Goal: Transaction & Acquisition: Purchase product/service

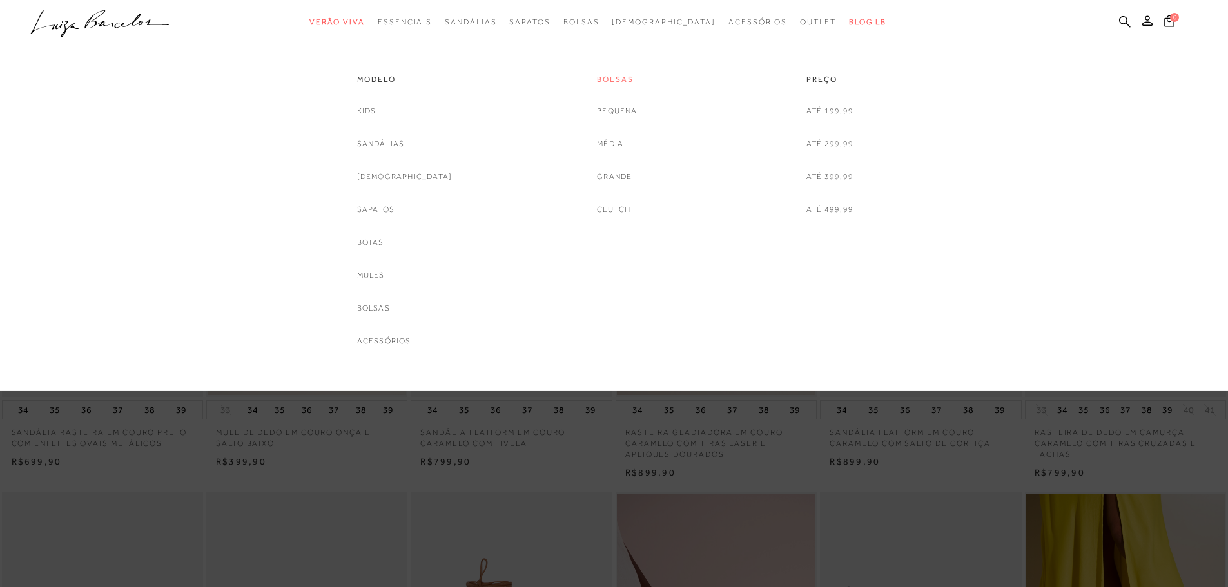
click at [606, 76] on link "Bolsas" at bounding box center [617, 79] width 40 height 11
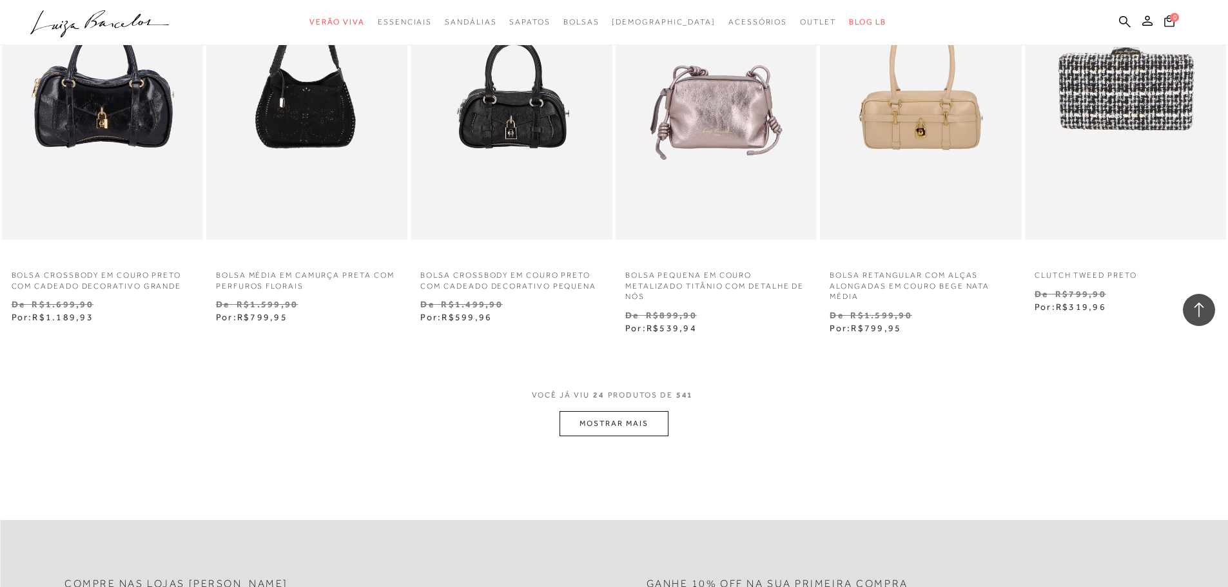
scroll to position [1424, 0]
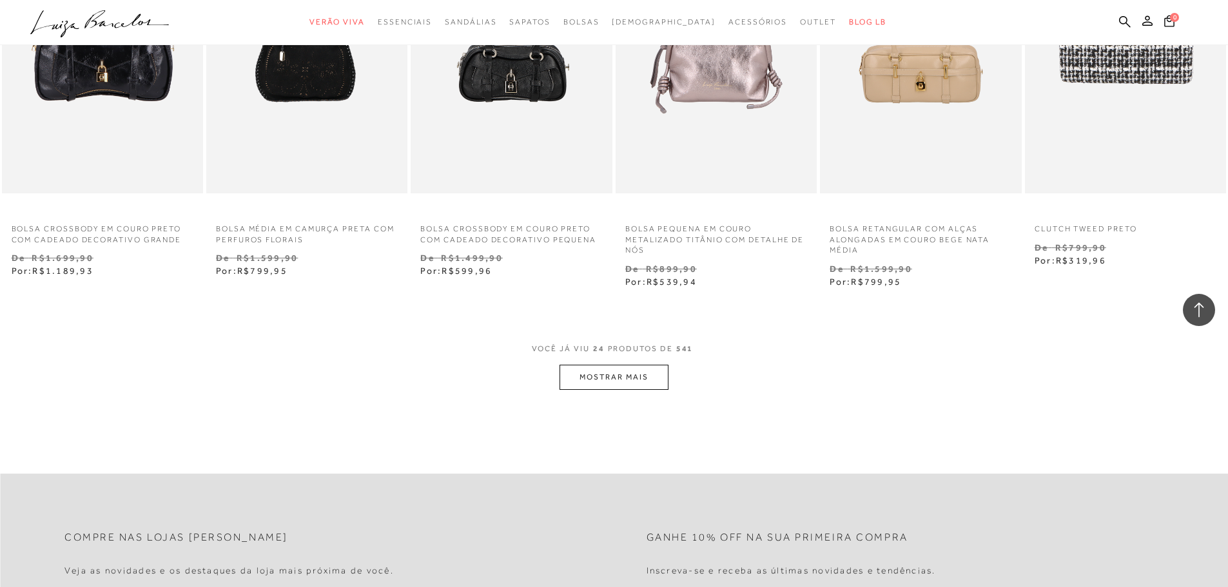
click at [623, 384] on button "MOSTRAR MAIS" at bounding box center [613, 377] width 108 height 25
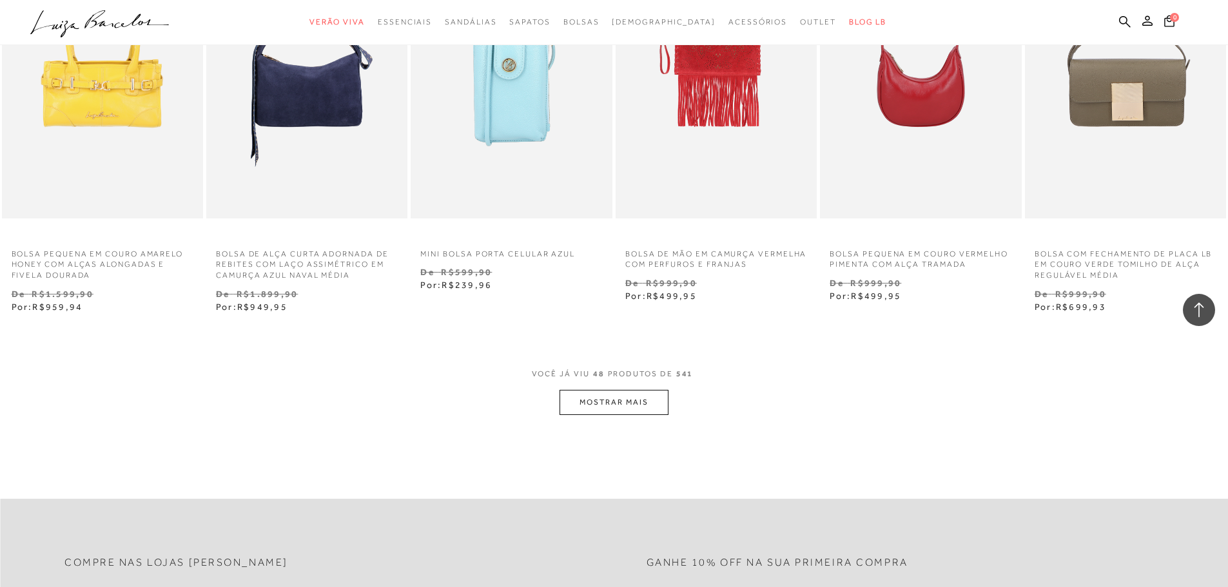
scroll to position [3046, 0]
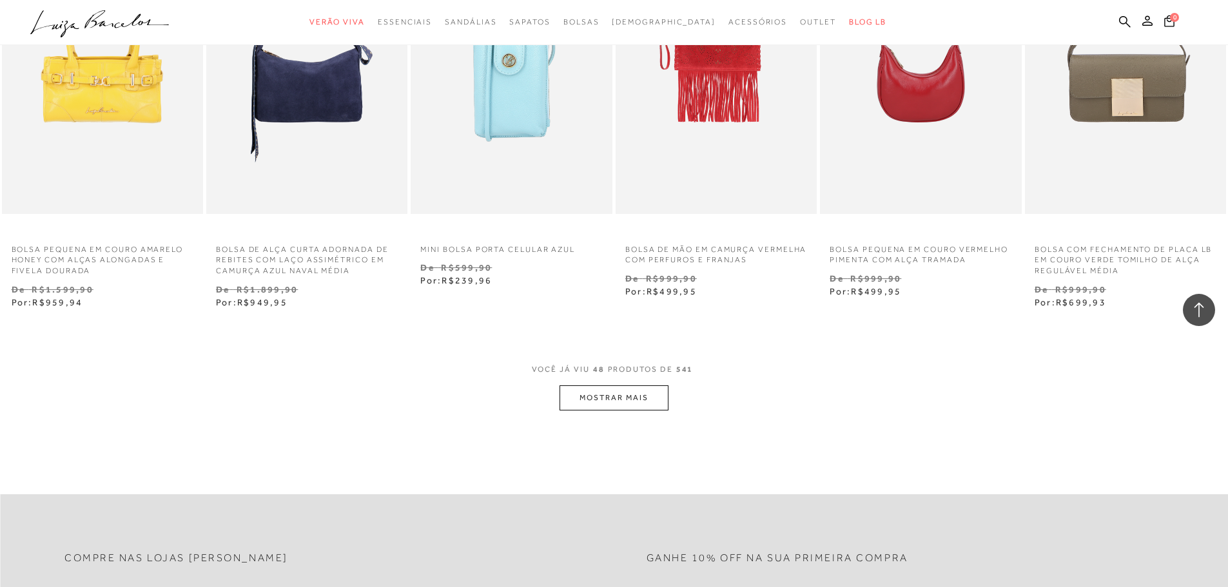
click at [611, 392] on button "MOSTRAR MAIS" at bounding box center [613, 397] width 108 height 25
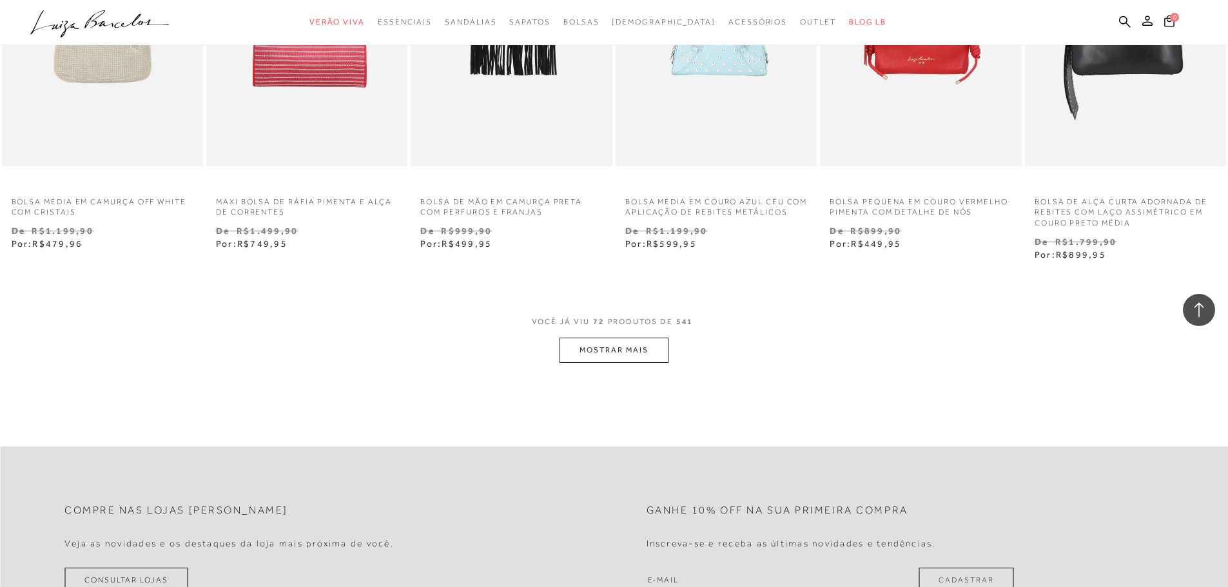
scroll to position [4750, 0]
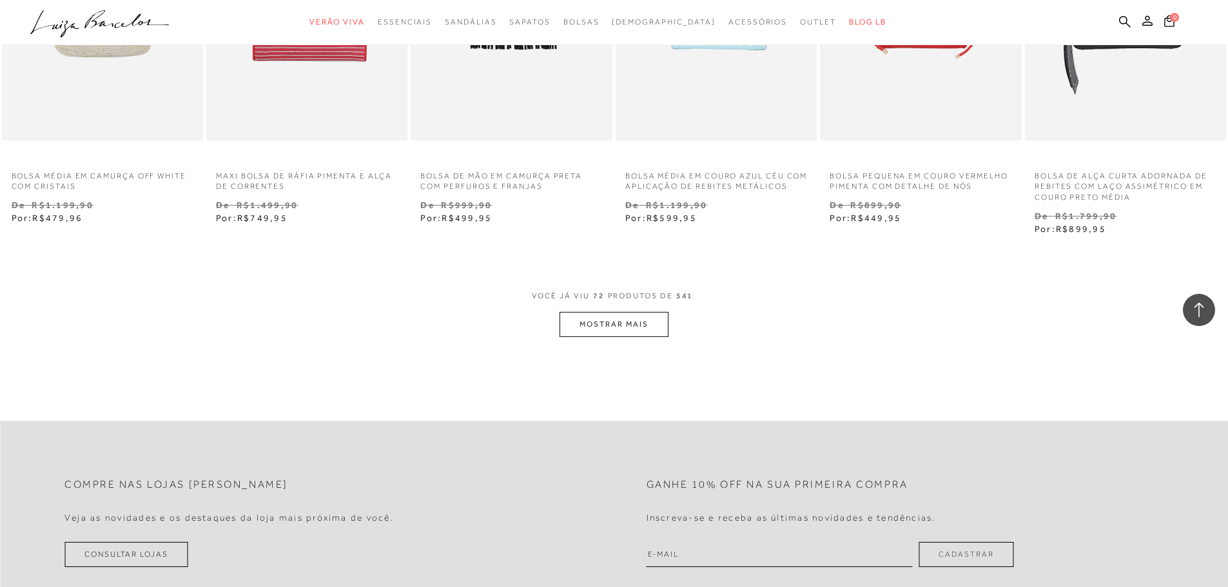
click at [605, 331] on button "MOSTRAR MAIS" at bounding box center [613, 324] width 108 height 25
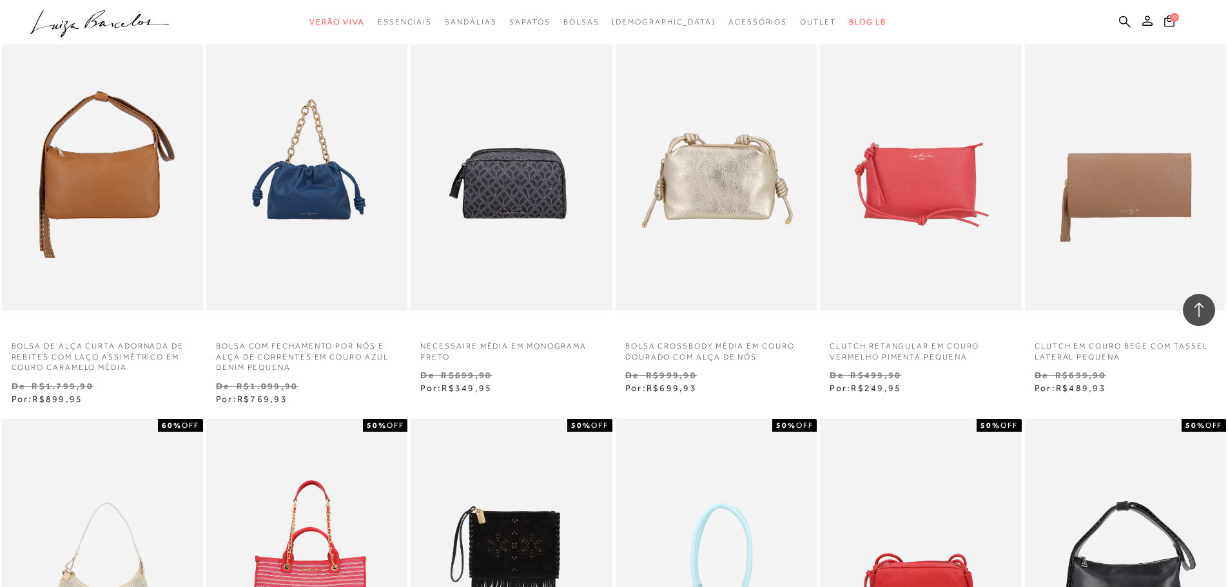
scroll to position [4161, 0]
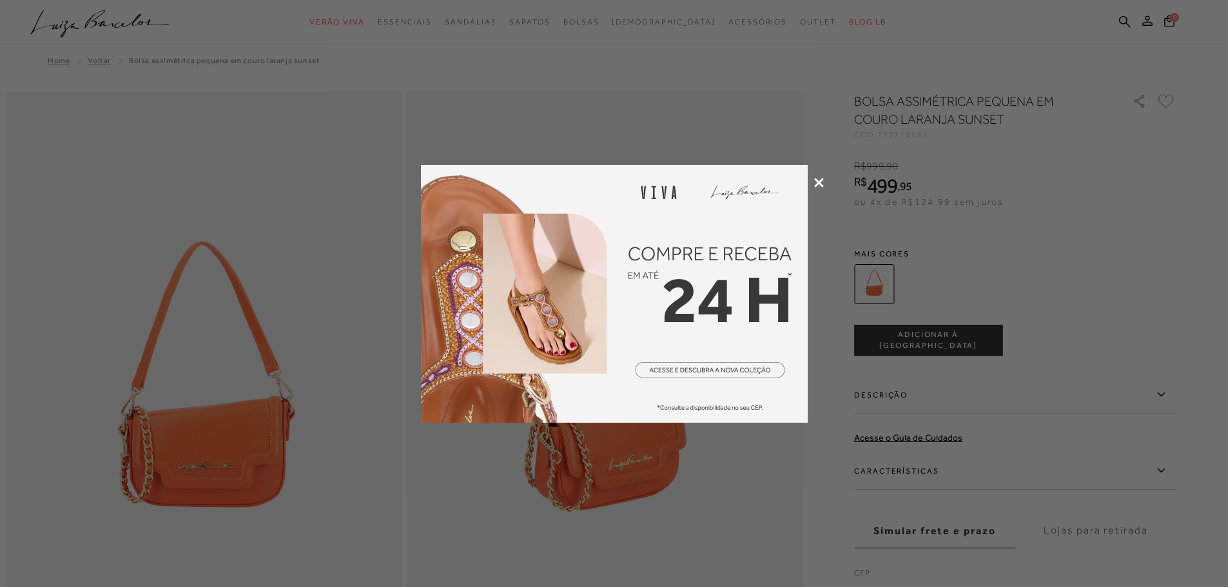
click at [817, 186] on icon at bounding box center [819, 183] width 10 height 10
